Goal: Information Seeking & Learning: Check status

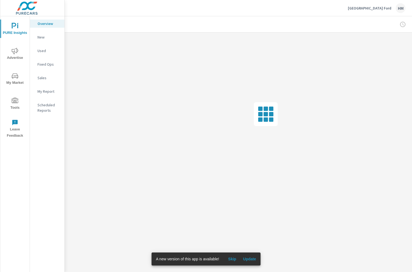
click at [400, 10] on div "HM" at bounding box center [401, 8] width 10 height 10
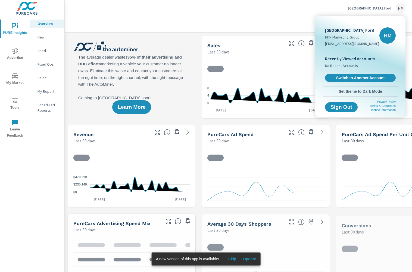
click at [404, 26] on div "Lithia Springs Ford HPR Marketing Group hprdigitalmarketing@gmail.com HM Recent…" at bounding box center [360, 67] width 90 height 102
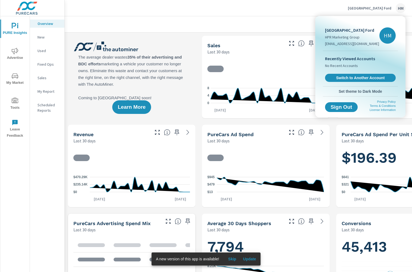
drag, startPoint x: 287, startPoint y: 25, endPoint x: 398, endPoint y: 26, distance: 110.6
click at [288, 25] on div at bounding box center [206, 136] width 412 height 272
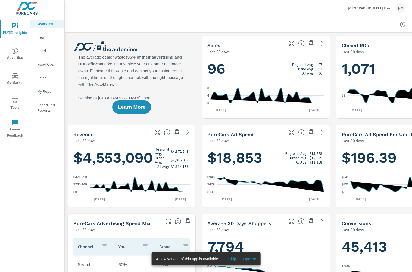
click at [402, 24] on icon "button" at bounding box center [403, 24] width 2 height 2
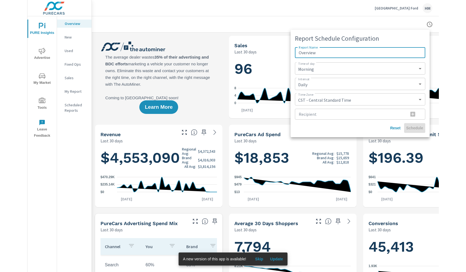
scroll to position [0, 0]
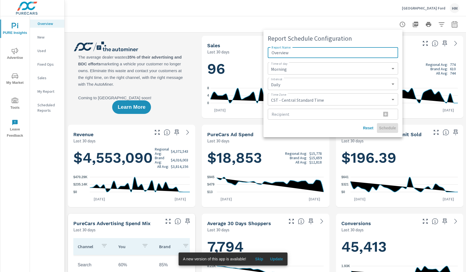
click at [412, 24] on div at bounding box center [233, 136] width 466 height 272
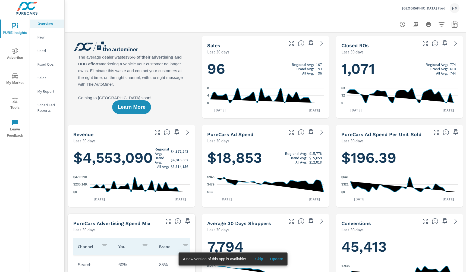
click at [412, 24] on icon "button" at bounding box center [455, 25] width 4 height 2
select select "Last 30 days"
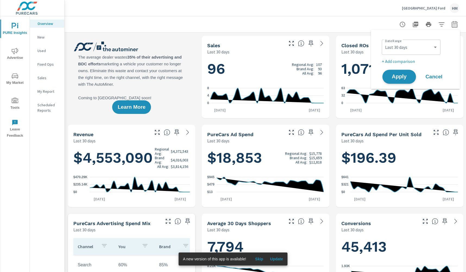
click at [407, 74] on button "Apply" at bounding box center [400, 77] width 34 height 14
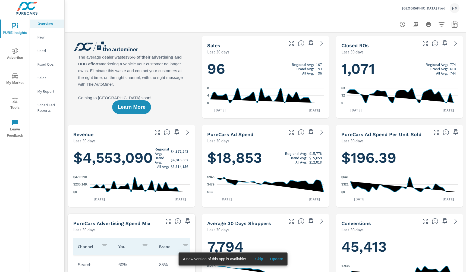
click at [9, 55] on span "Advertise" at bounding box center [15, 54] width 26 height 13
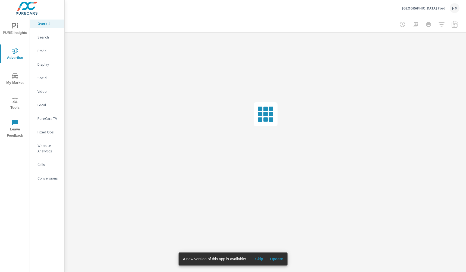
click at [49, 77] on p "Social" at bounding box center [48, 77] width 23 height 5
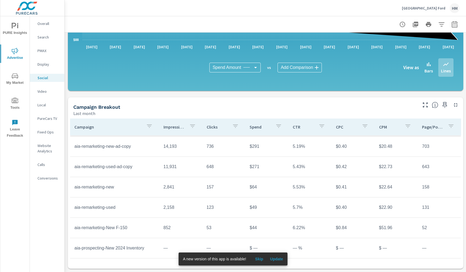
scroll to position [121, 0]
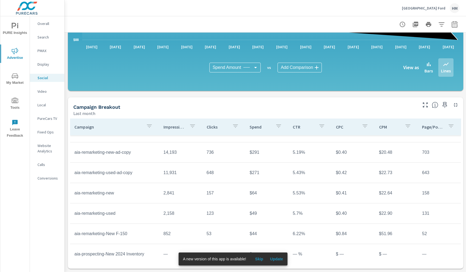
scroll to position [69, 0]
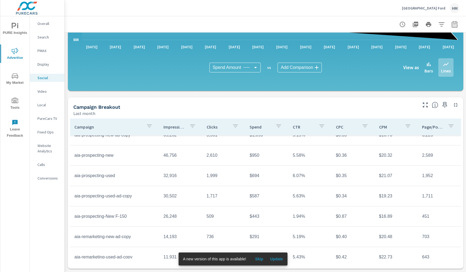
scroll to position [22, 0]
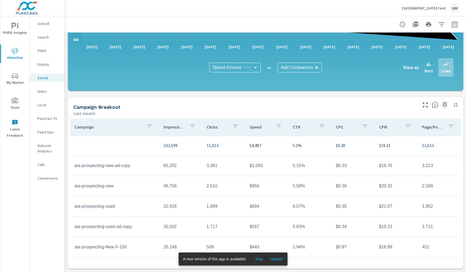
scroll to position [42, 0]
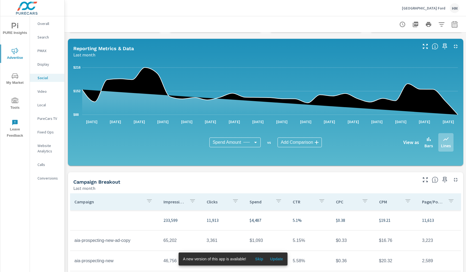
click at [412, 8] on p "Lithia Springs Ford" at bounding box center [423, 8] width 43 height 5
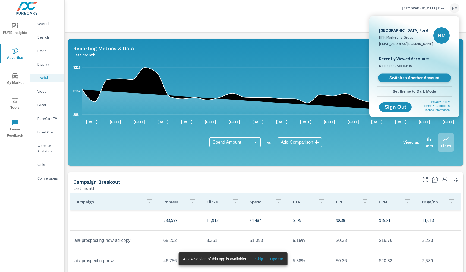
click at [412, 81] on link "Switch to Another Account" at bounding box center [414, 78] width 73 height 8
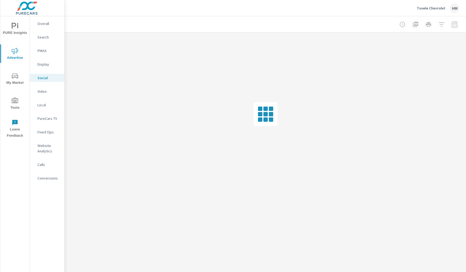
click at [456, 27] on div at bounding box center [428, 24] width 63 height 11
click at [456, 26] on div at bounding box center [428, 24] width 63 height 11
click at [455, 25] on div at bounding box center [428, 24] width 63 height 11
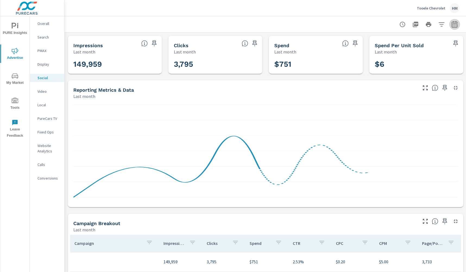
click at [456, 24] on icon "button" at bounding box center [455, 24] width 7 height 7
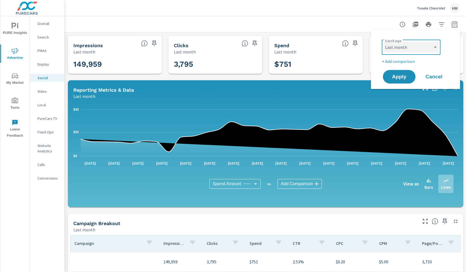
select select "Last 30 days"
click at [395, 73] on button "Apply" at bounding box center [400, 77] width 34 height 14
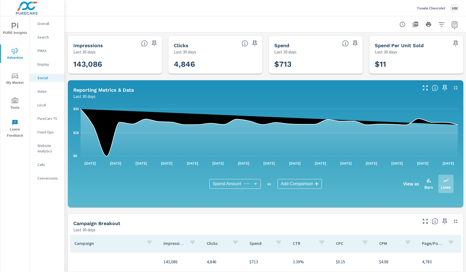
scroll to position [91, 0]
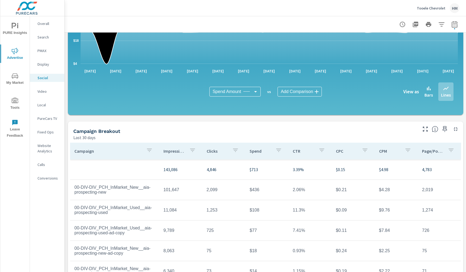
scroll to position [117, 0]
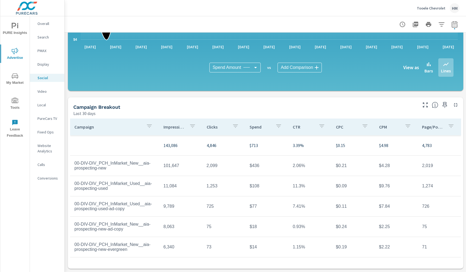
scroll to position [80, 0]
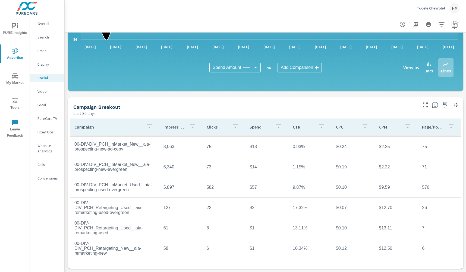
scroll to position [122, 0]
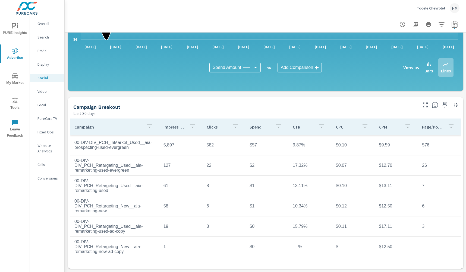
scroll to position [121, 0]
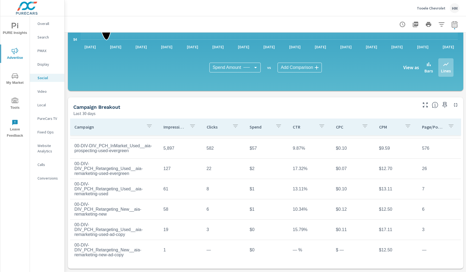
scroll to position [118, 0]
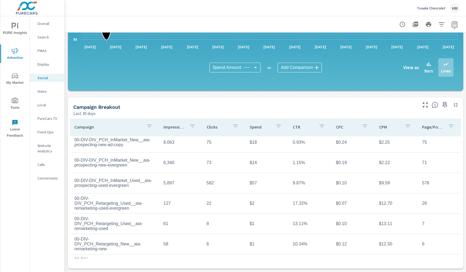
scroll to position [74, 0]
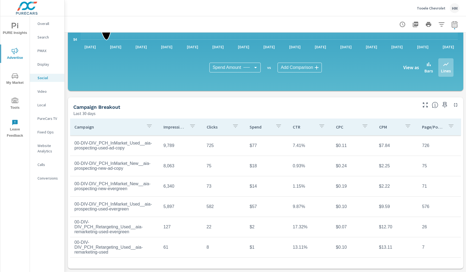
scroll to position [41, 0]
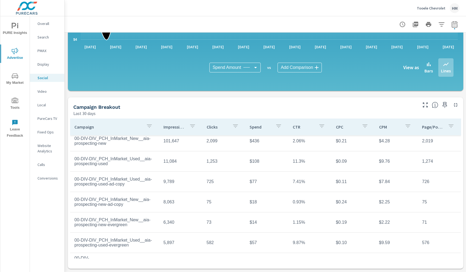
scroll to position [21, 0]
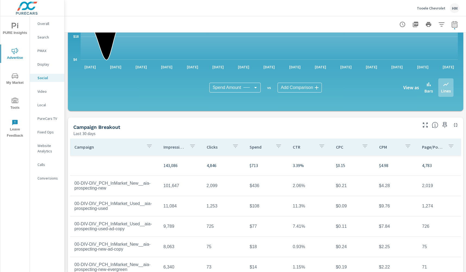
scroll to position [107, 0]
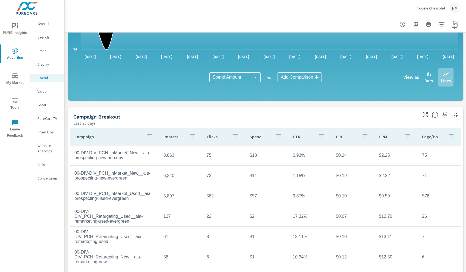
scroll to position [90, 0]
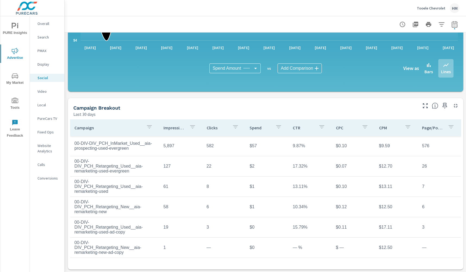
scroll to position [121, 0]
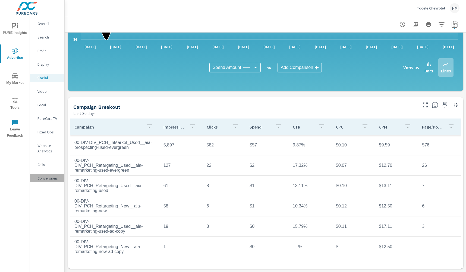
click at [43, 179] on p "Conversions" at bounding box center [48, 178] width 23 height 5
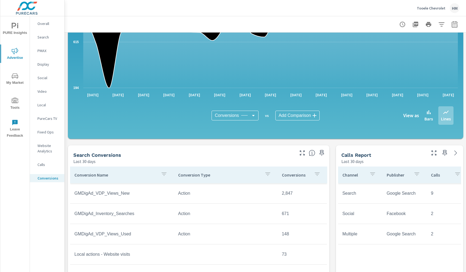
scroll to position [130, 0]
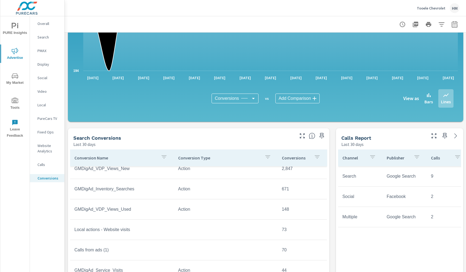
scroll to position [48, 0]
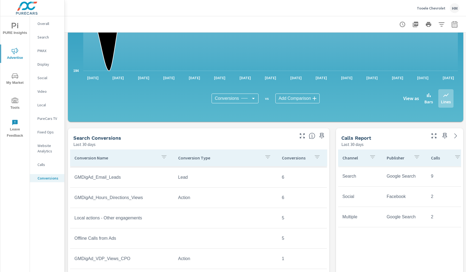
scroll to position [178, 0]
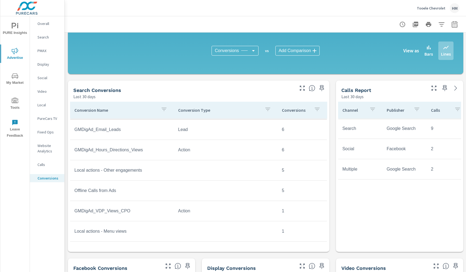
scroll to position [113, 0]
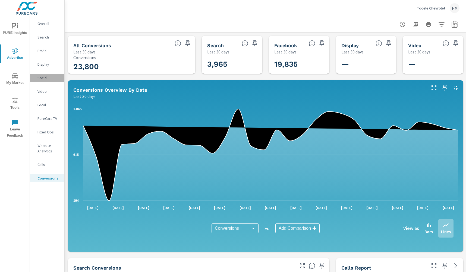
click at [49, 77] on p "Social" at bounding box center [48, 77] width 23 height 5
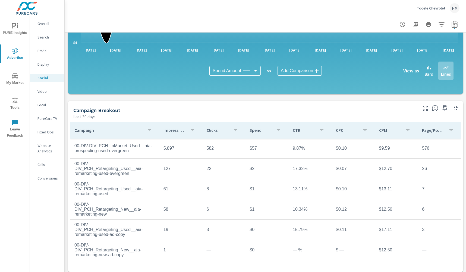
scroll to position [121, 0]
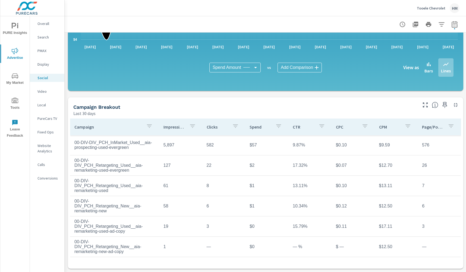
click at [48, 177] on p "Conversions" at bounding box center [48, 178] width 23 height 5
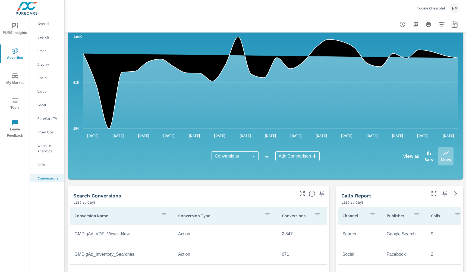
scroll to position [118, 0]
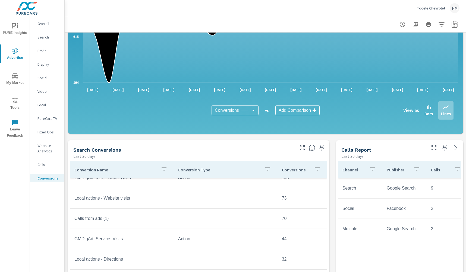
scroll to position [72, 0]
click at [396, 207] on td "Facebook" at bounding box center [405, 209] width 44 height 14
click at [371, 210] on td "Social" at bounding box center [360, 209] width 44 height 14
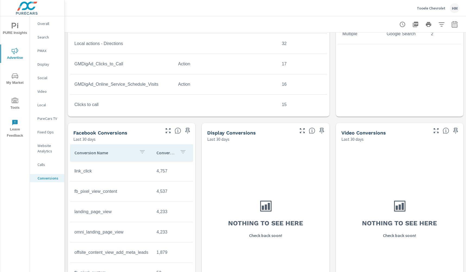
scroll to position [343, 0]
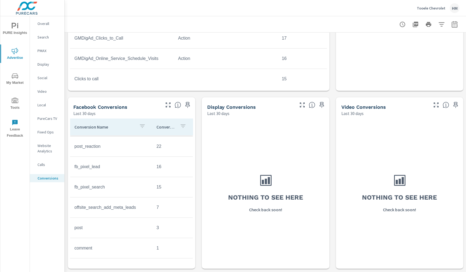
scroll to position [181, 0]
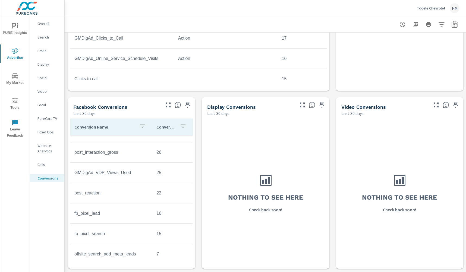
scroll to position [105, 0]
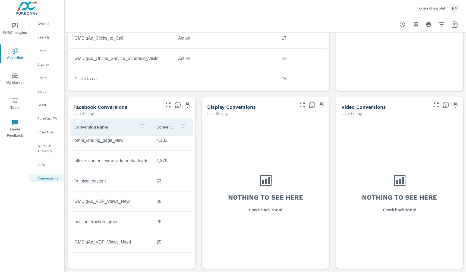
scroll to position [60, 0]
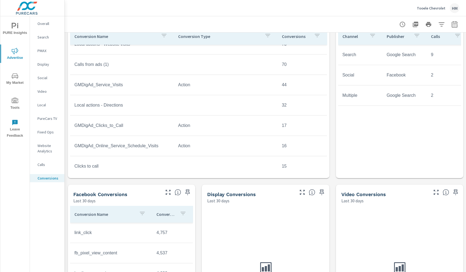
scroll to position [235, 0]
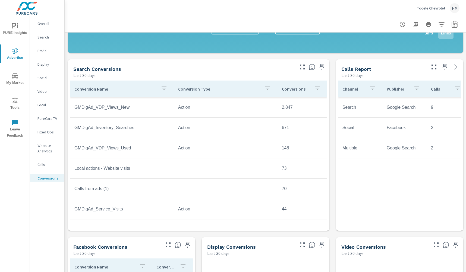
scroll to position [198, 0]
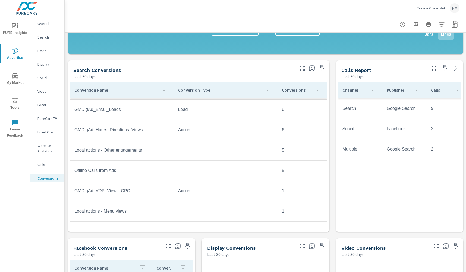
scroll to position [233, 0]
